Goal: Task Accomplishment & Management: Complete application form

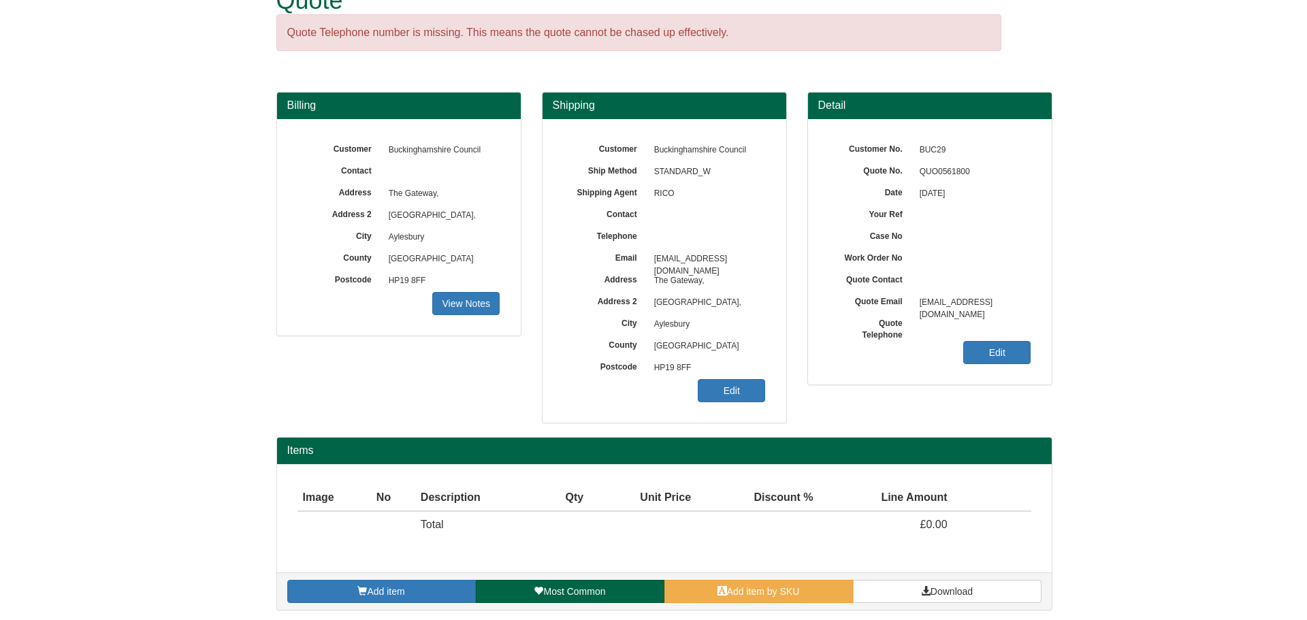
scroll to position [43, 0]
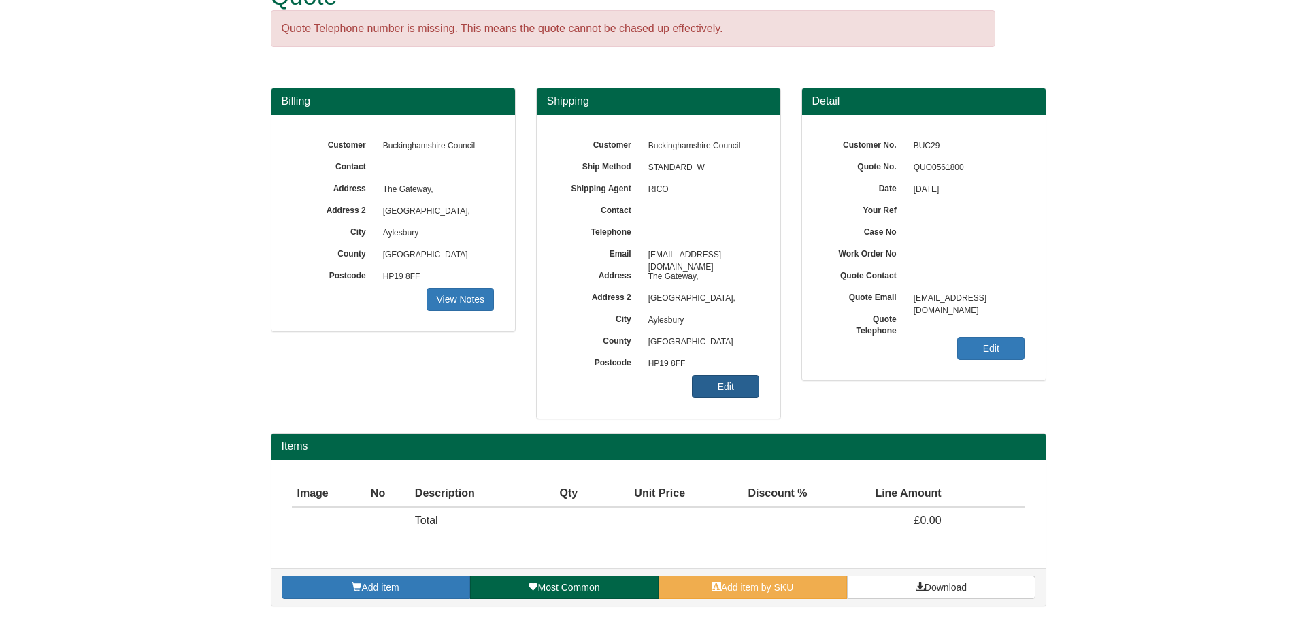
click at [700, 393] on link "Edit" at bounding box center [725, 386] width 67 height 23
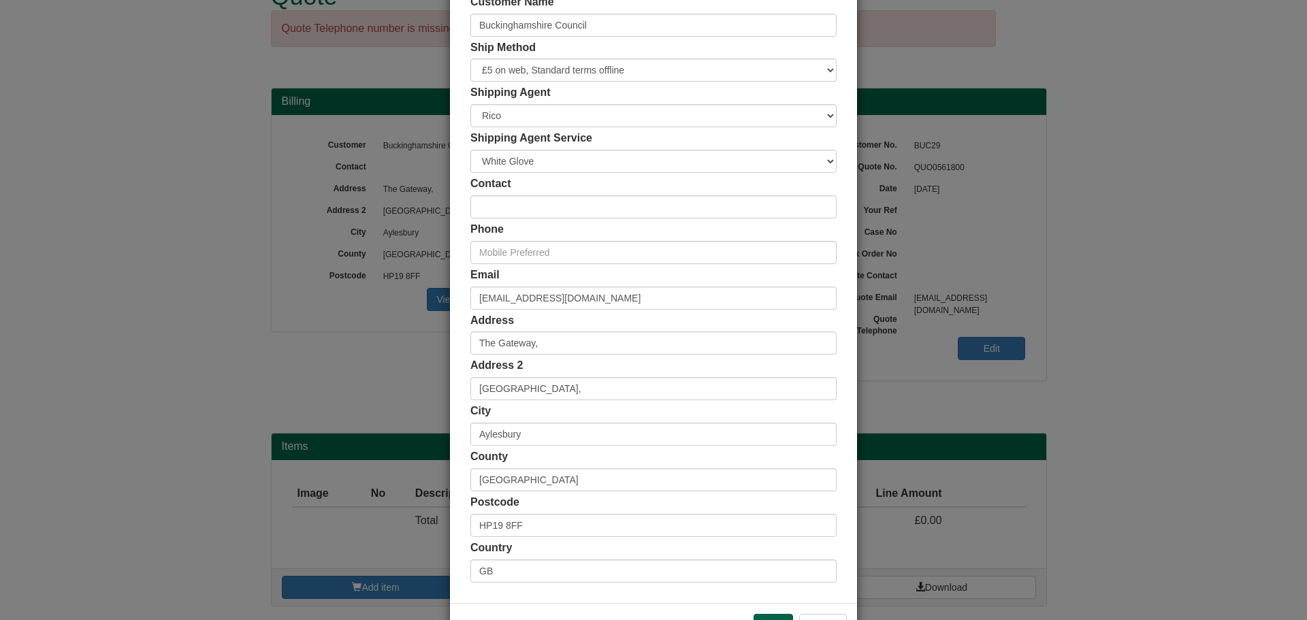
scroll to position [134, 0]
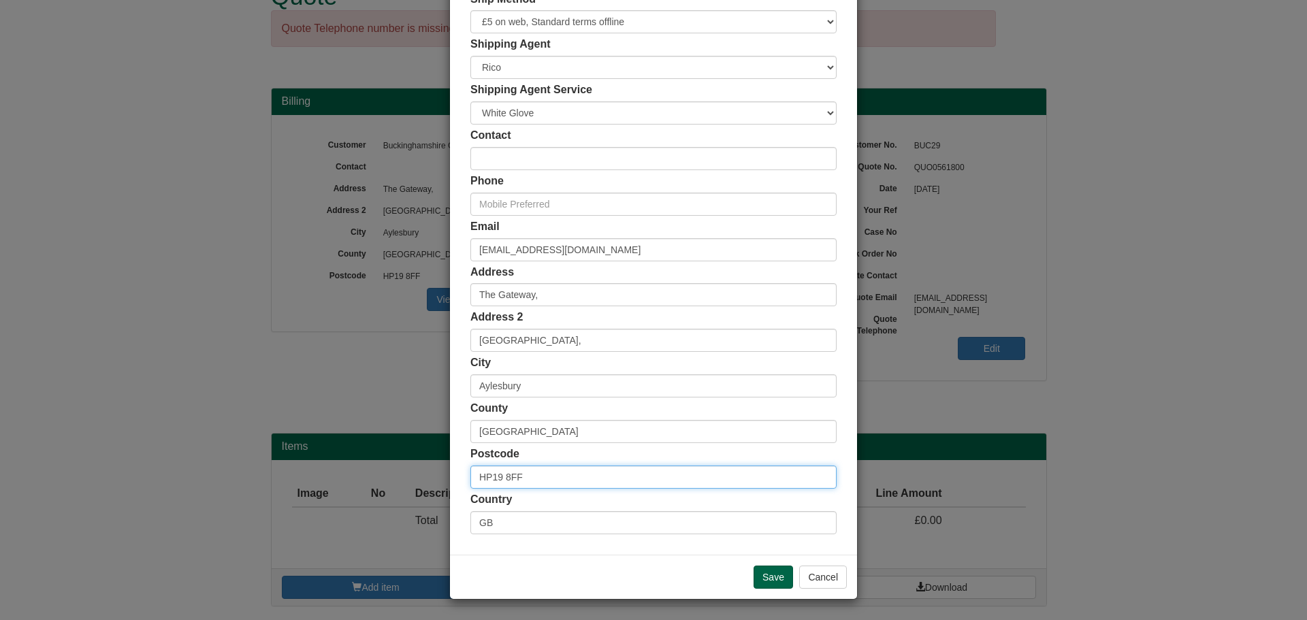
drag, startPoint x: 546, startPoint y: 478, endPoint x: 387, endPoint y: 477, distance: 159.2
click at [387, 477] on div "× Shipping Customer Name Buckinghamshire Council Ship Method Free of Charge £5 …" at bounding box center [653, 310] width 1307 height 620
paste input "NR32 2QU"
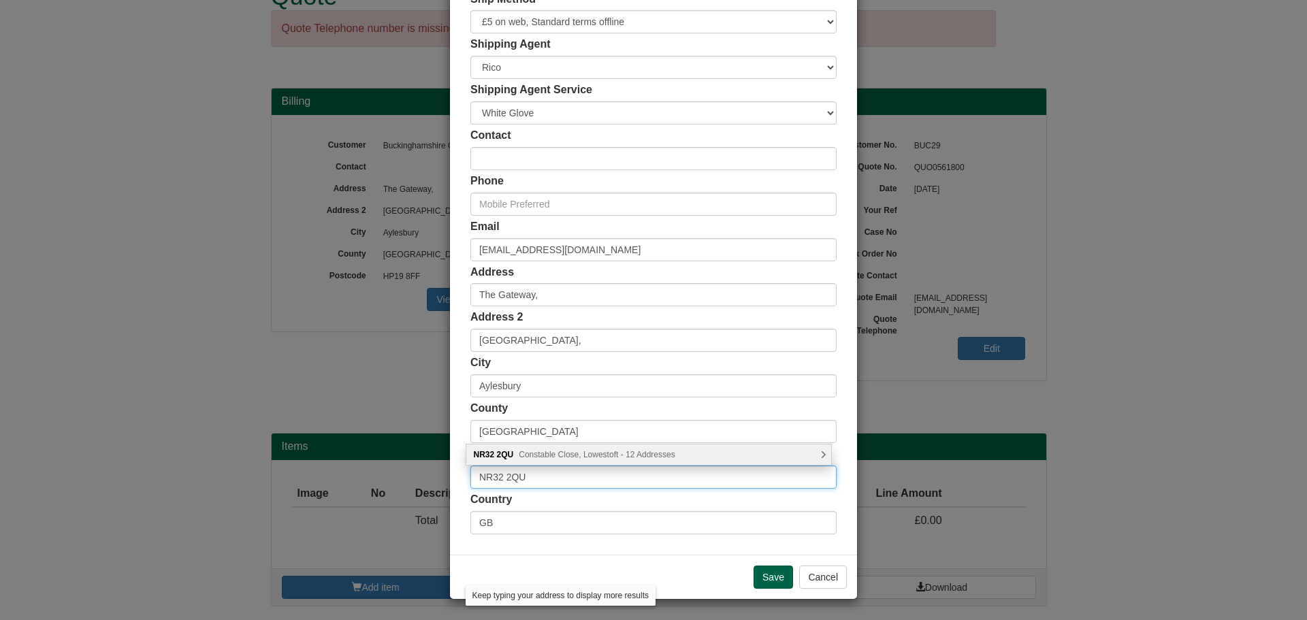
type input "NR32 2QU"
click at [593, 457] on span "Constable Close, Lowestoft - 12 Addresses" at bounding box center [597, 455] width 156 height 10
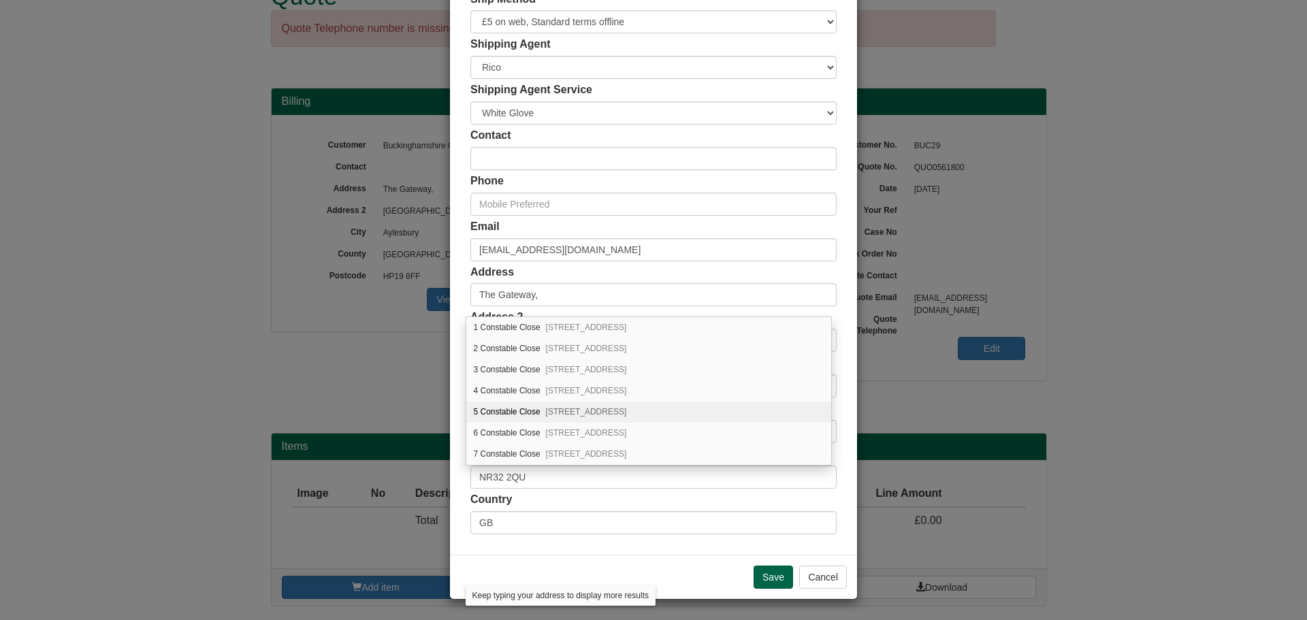
scroll to position [68, 0]
click at [573, 399] on div "[STREET_ADDRESS]" at bounding box center [648, 407] width 365 height 21
type input "8 Constable Close"
type input "Lowestoft"
type input "[GEOGRAPHIC_DATA]"
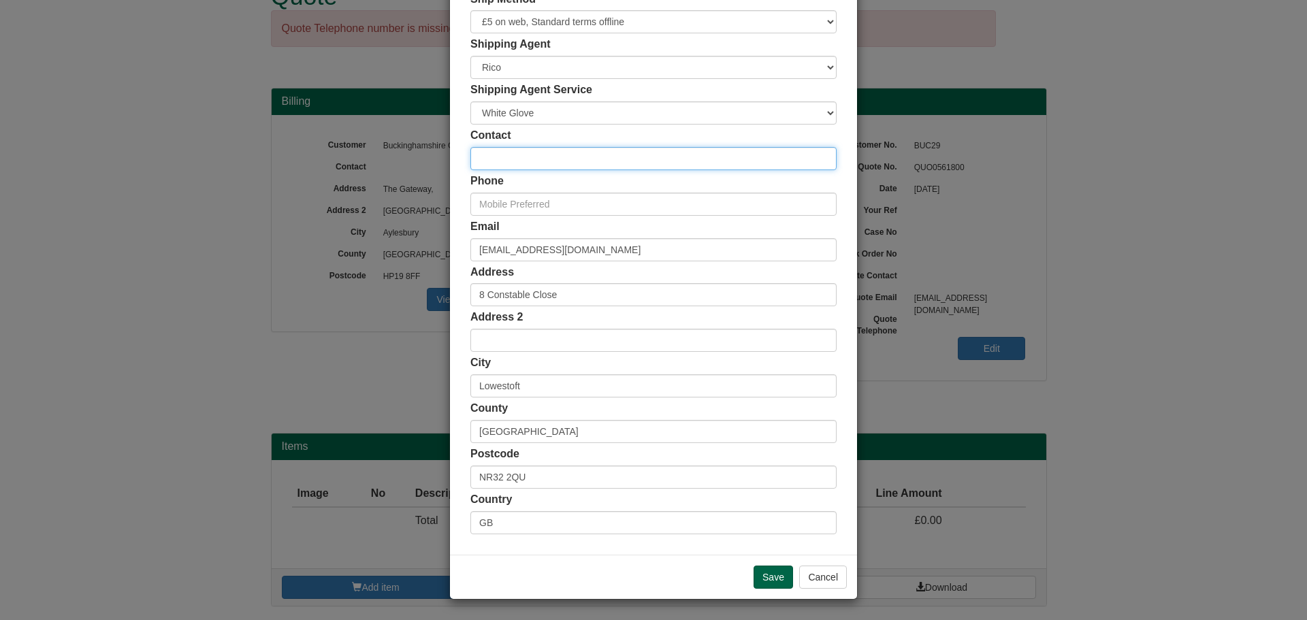
click at [531, 158] on input "text" at bounding box center [653, 158] width 366 height 23
type input "[PERSON_NAME]"
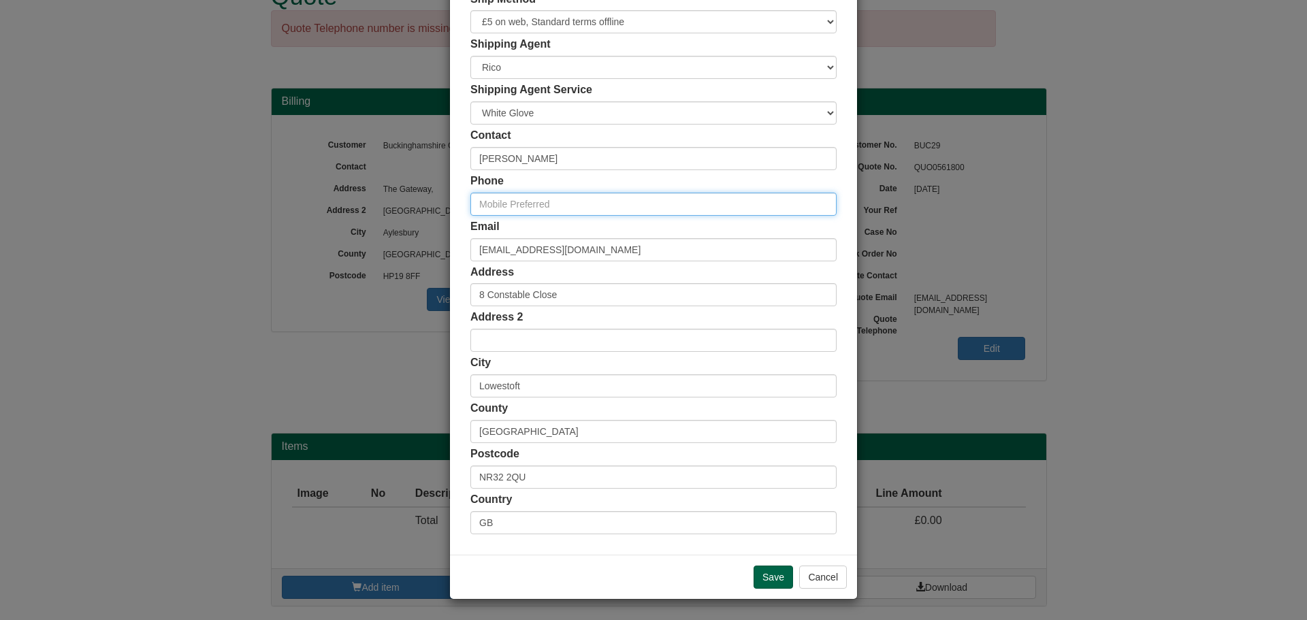
click at [531, 198] on input "text" at bounding box center [653, 204] width 366 height 23
paste input "07719570313"
type input "07719570313"
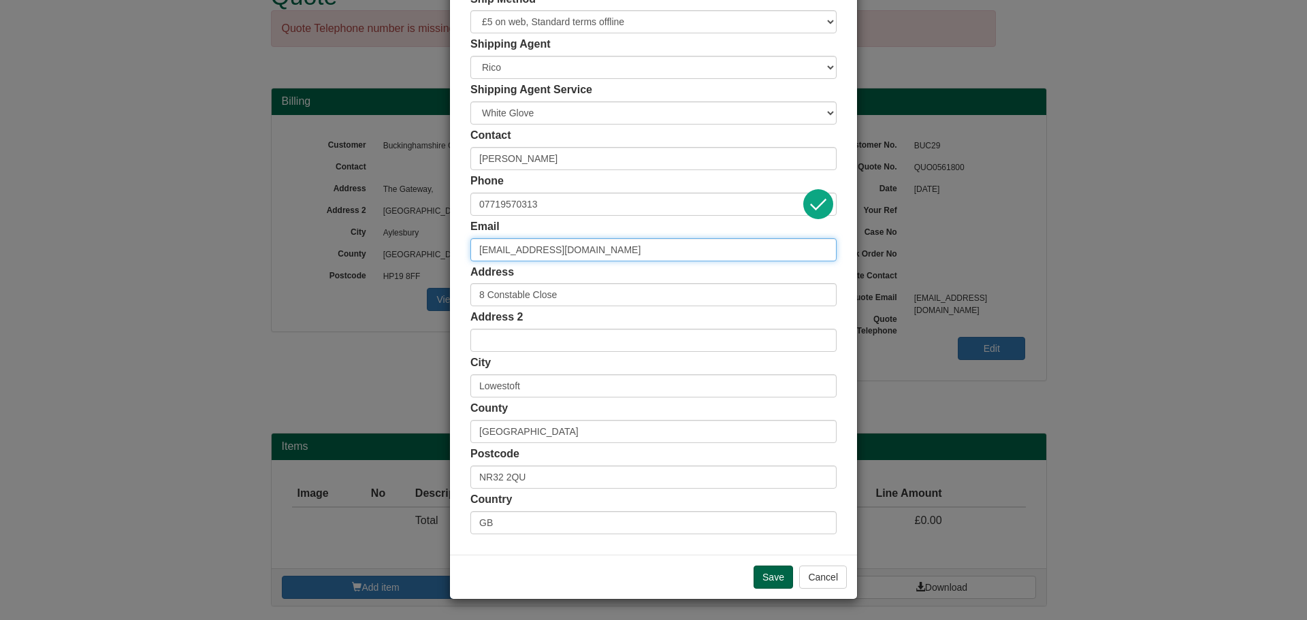
drag, startPoint x: 640, startPoint y: 250, endPoint x: 464, endPoint y: 248, distance: 176.3
click at [464, 248] on div "Customer Name Buckinghamshire Council Ship Method Free of Charge £5 Flat Rate £…" at bounding box center [653, 240] width 407 height 629
paste input "[EMAIL_ADDRESS][DOMAIN_NAME]"
type input "[EMAIL_ADDRESS][DOMAIN_NAME]"
click at [775, 572] on input "Save" at bounding box center [772, 577] width 39 height 23
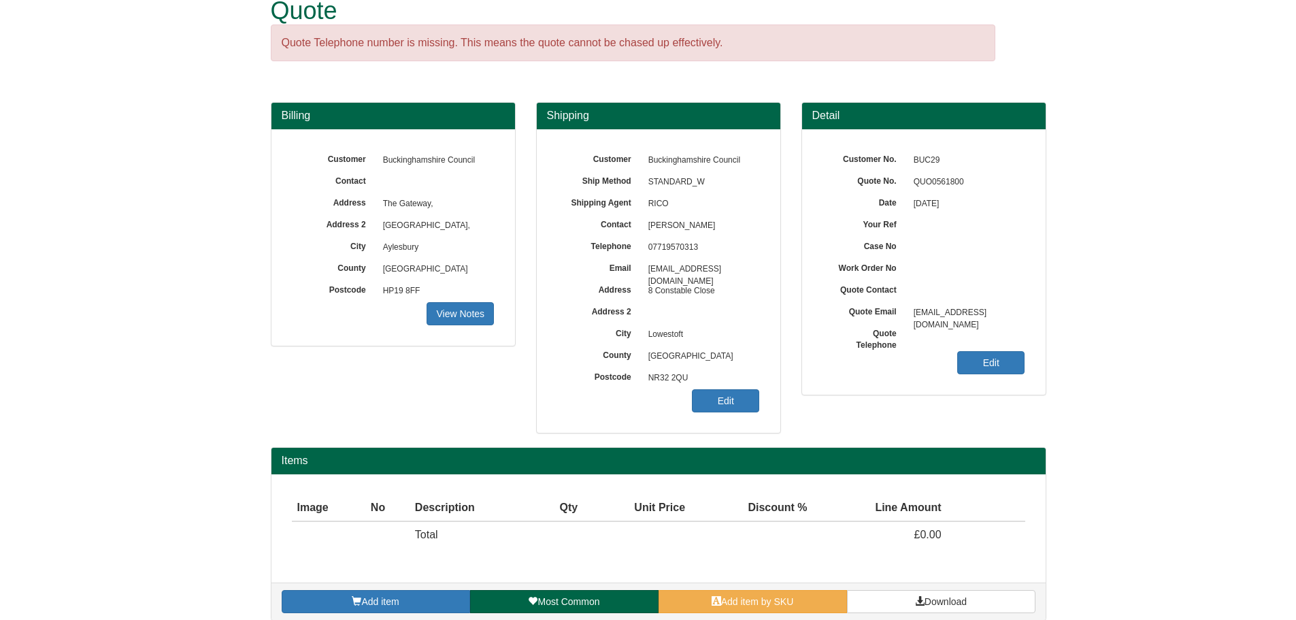
scroll to position [43, 0]
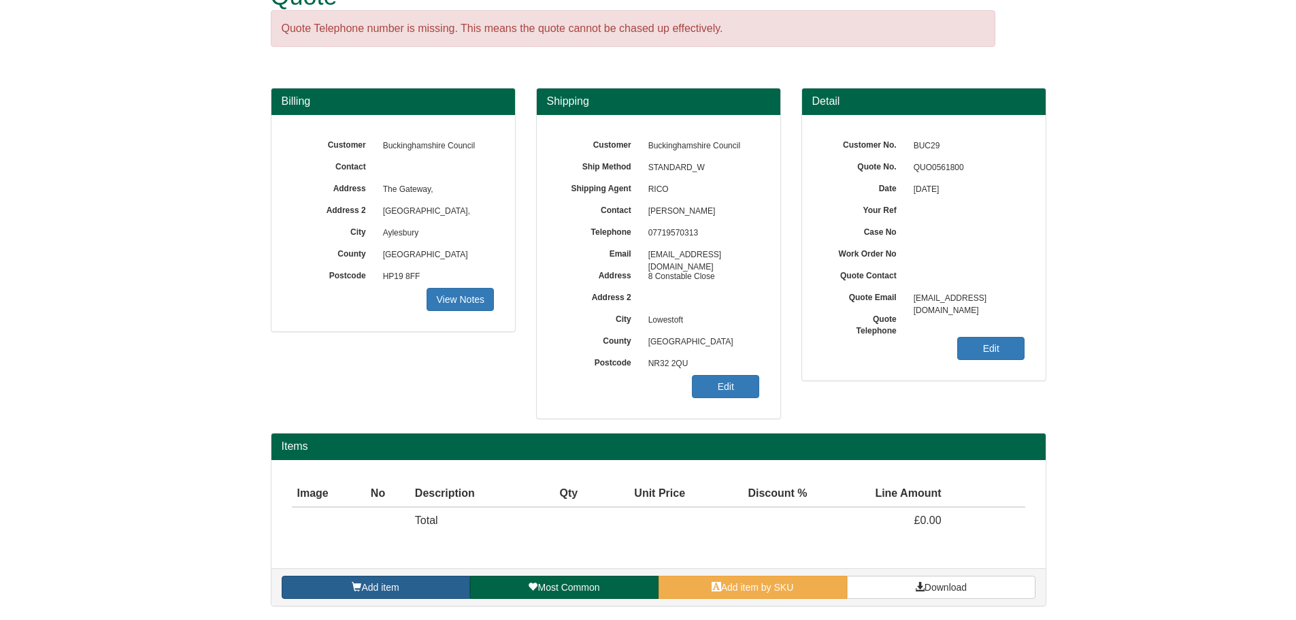
click at [431, 583] on link "Add item" at bounding box center [376, 587] width 189 height 23
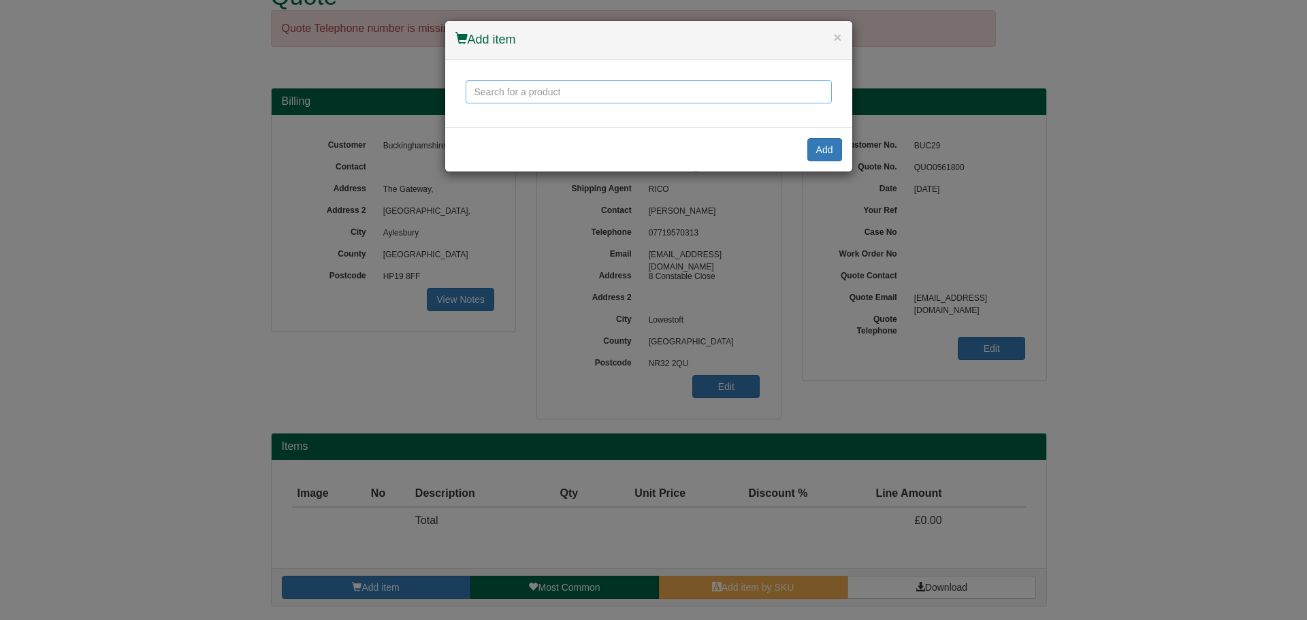
click at [561, 95] on input "text" at bounding box center [648, 91] width 366 height 23
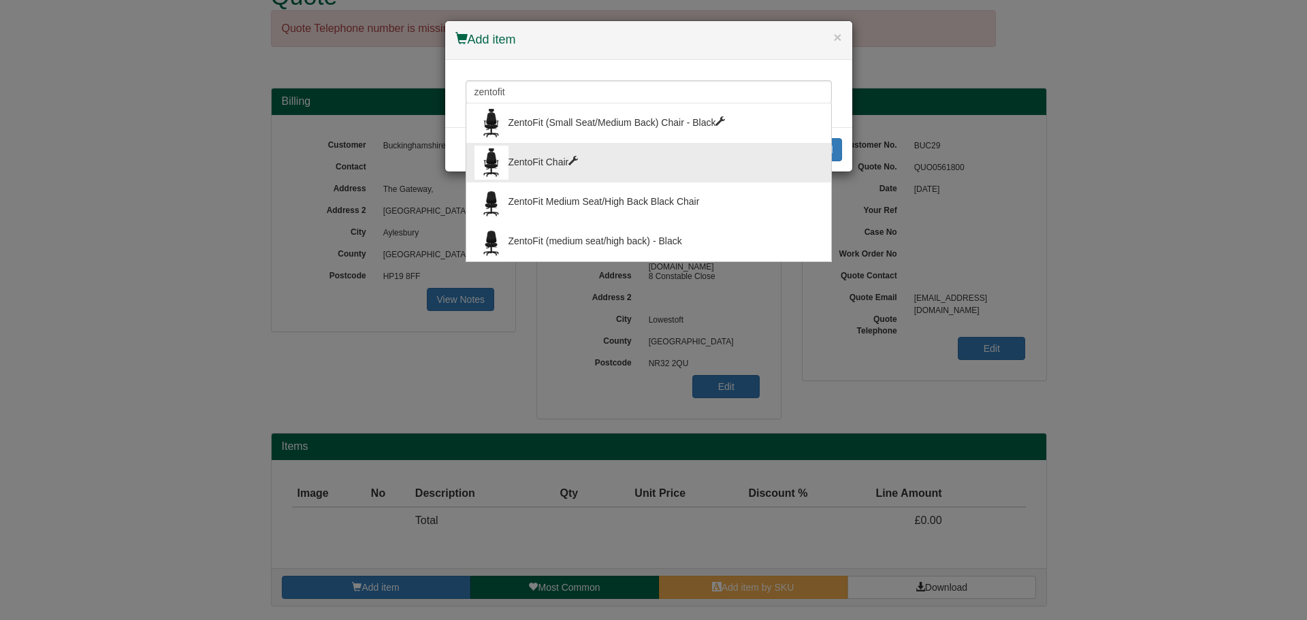
click at [559, 146] on div "ZentoFit Chair" at bounding box center [648, 163] width 348 height 34
type input "ZentoFit Chair"
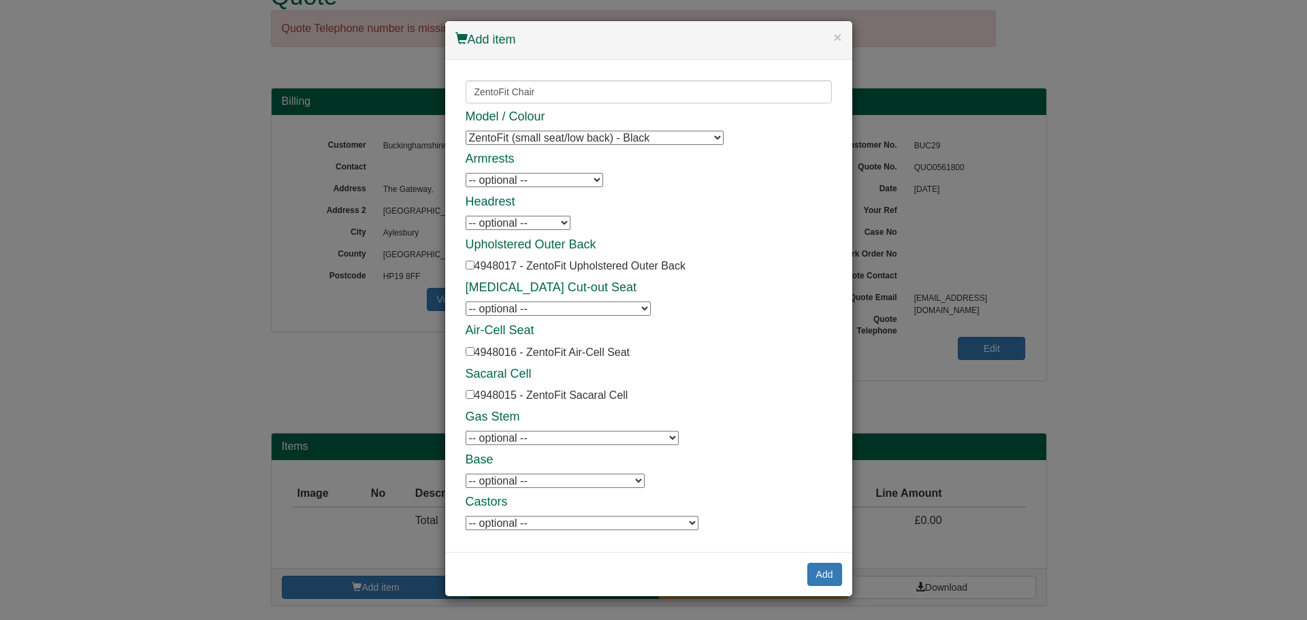
click at [561, 135] on select "ZentoFit (small seat/low back) - Black ZentoFit (medium seat/low back) - Black …" at bounding box center [594, 138] width 258 height 14
click at [576, 141] on select "ZentoFit (small seat/low back) - Black ZentoFit (medium seat/low back) - Black …" at bounding box center [594, 138] width 258 height 14
select select "4948026"
click at [465, 131] on select "ZentoFit (small seat/low back) - Black ZentoFit (medium seat/low back) - Black …" at bounding box center [594, 138] width 258 height 14
click at [540, 182] on select "-- optional -- ZentoFit 3D Trigger Arms ZentoFit Rotating Arms" at bounding box center [533, 180] width 137 height 14
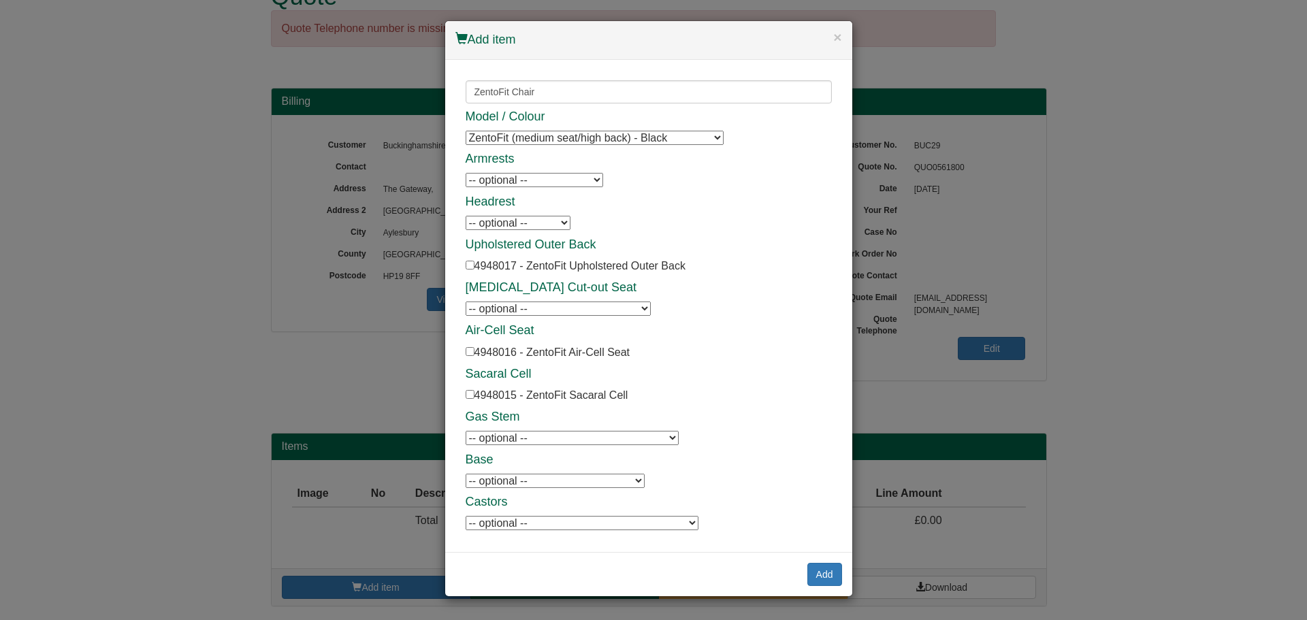
select select "4948011"
click at [465, 173] on select "-- optional -- ZentoFit 3D Trigger Arms ZentoFit Rotating Arms" at bounding box center [533, 180] width 137 height 14
click at [523, 222] on select "-- optional -- ZentoFit Neck Roll" at bounding box center [517, 223] width 105 height 14
select select "4948013"
click at [465, 216] on select "-- optional -- ZentoFit Neck Roll" at bounding box center [517, 223] width 105 height 14
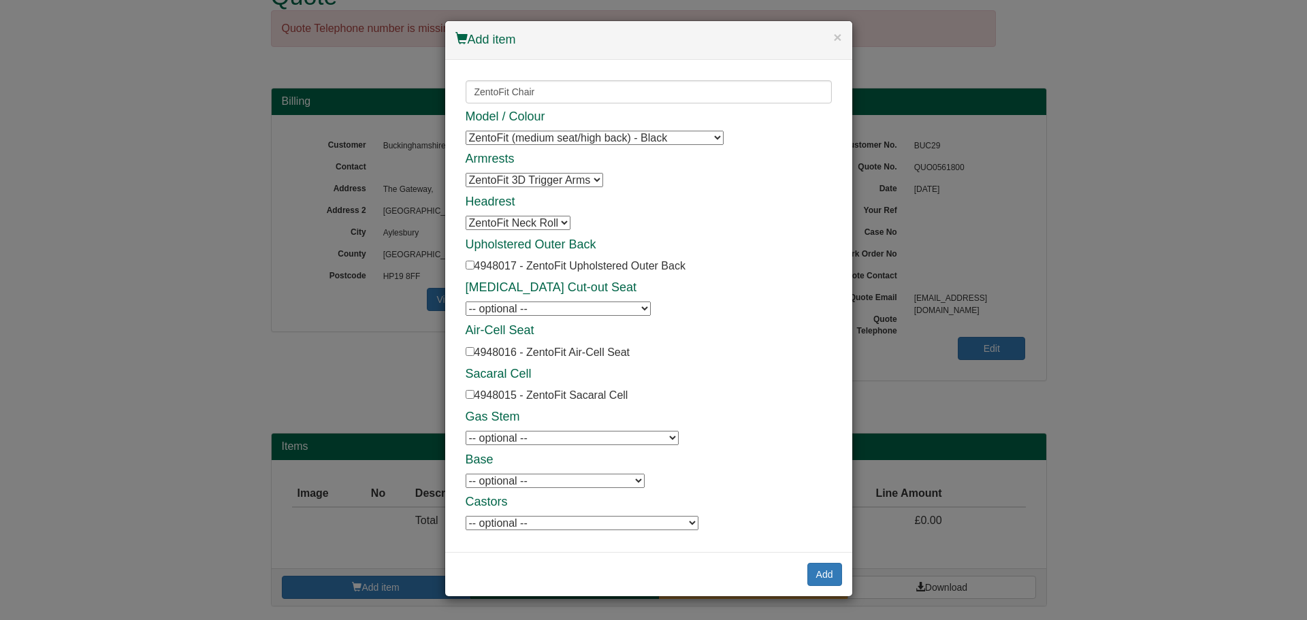
click at [689, 239] on h4 "Upholstered Outer Back" at bounding box center [648, 245] width 366 height 14
click at [594, 434] on select "-- optional -- ZentoFit Higher Gas Stem (480-620 mm)" at bounding box center [571, 438] width 213 height 14
click at [754, 346] on div "Model / Colour ZentoFit (small seat/low back) - Black ZentoFit (medium seat/low…" at bounding box center [648, 320] width 366 height 421
click at [815, 574] on button "Add" at bounding box center [824, 574] width 35 height 23
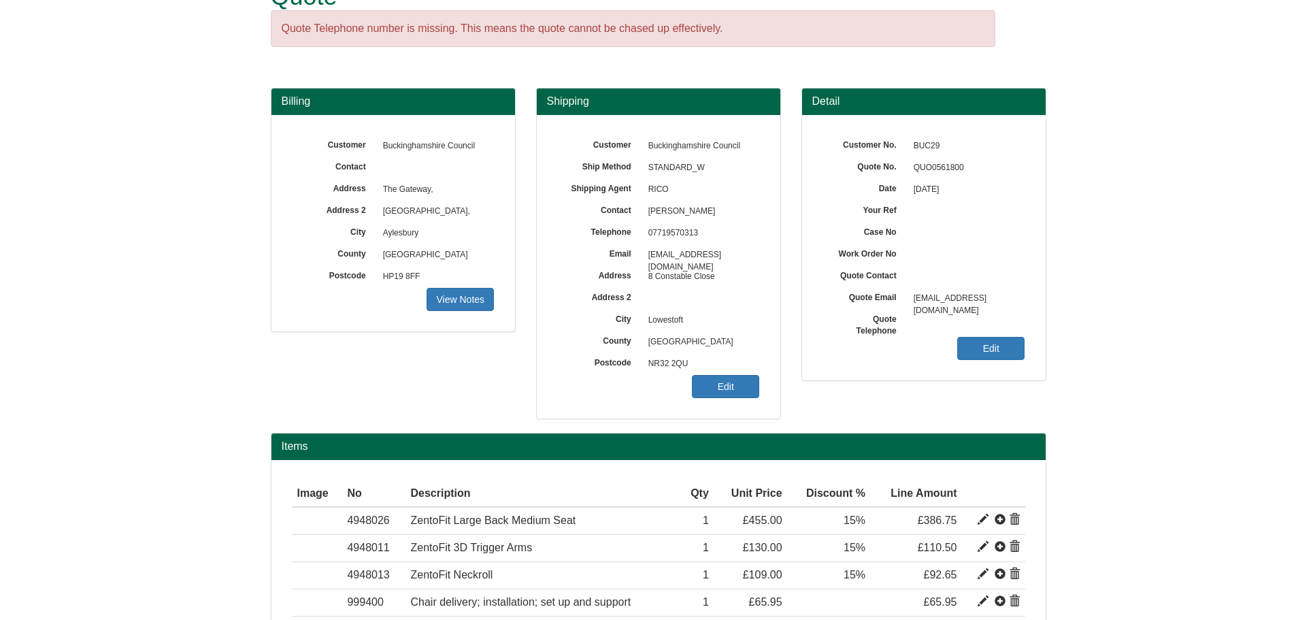
scroll to position [152, 0]
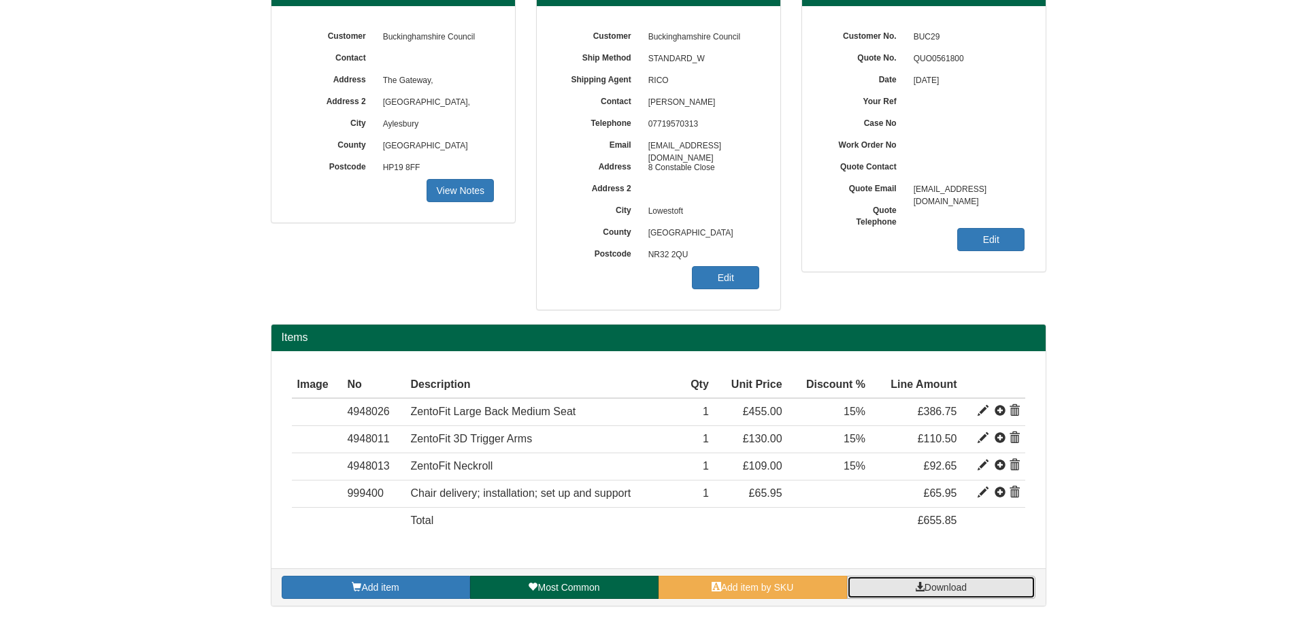
click at [947, 591] on span "Download" at bounding box center [946, 587] width 42 height 11
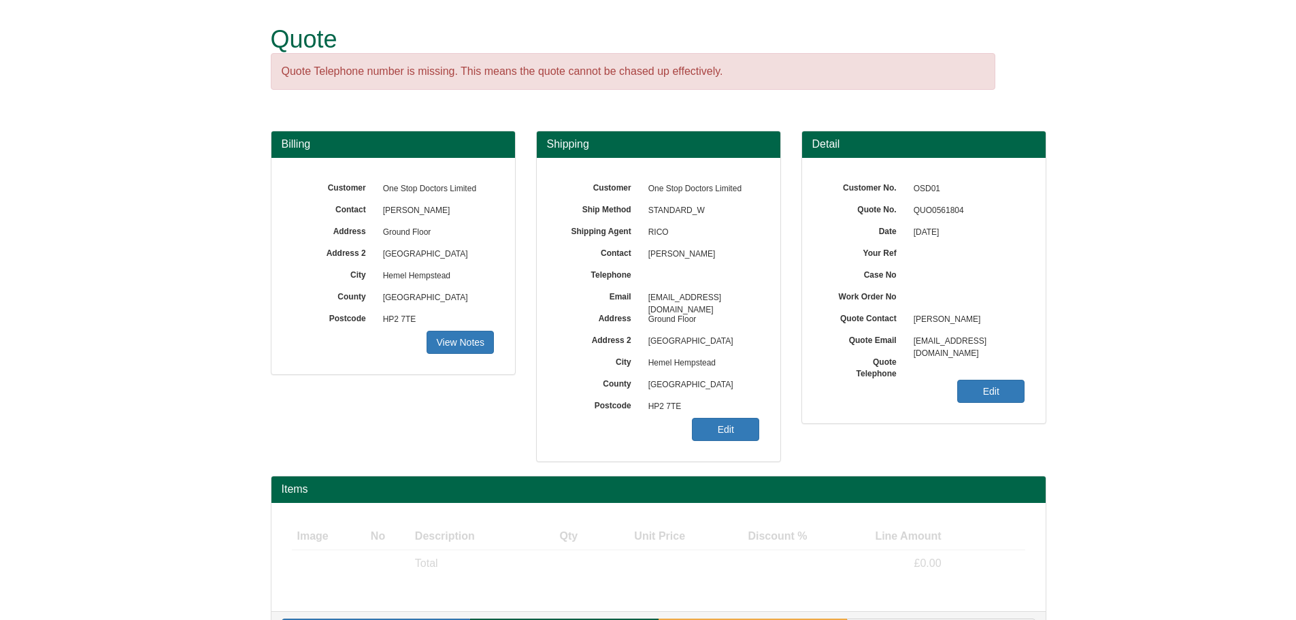
scroll to position [43, 0]
